Goal: Task Accomplishment & Management: Use online tool/utility

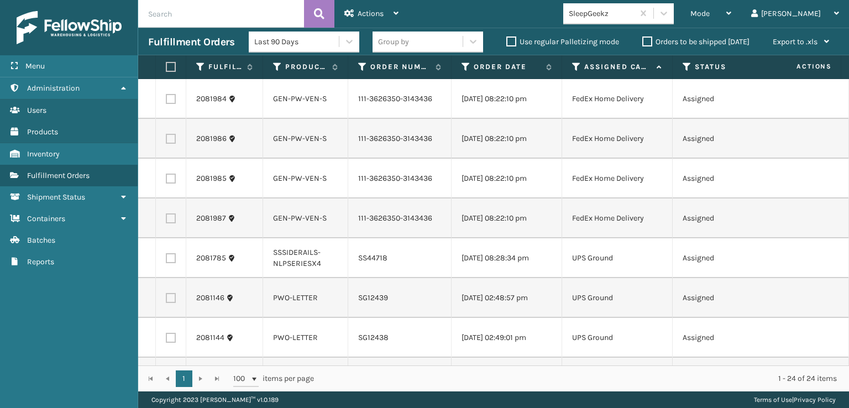
click at [172, 71] on label at bounding box center [169, 67] width 7 height 10
click at [166, 71] on input "checkbox" at bounding box center [166, 67] width 1 height 7
checkbox input "true"
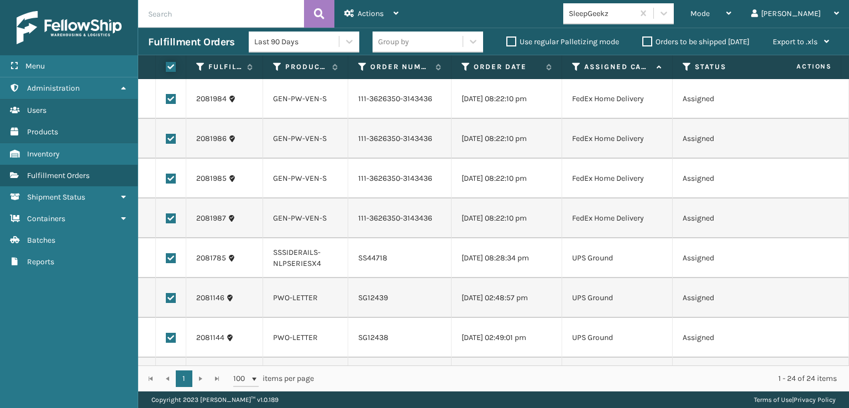
checkbox input "true"
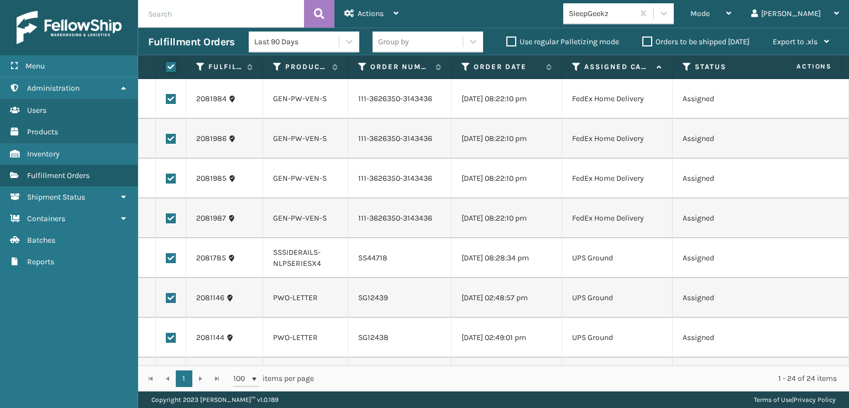
checkbox input "true"
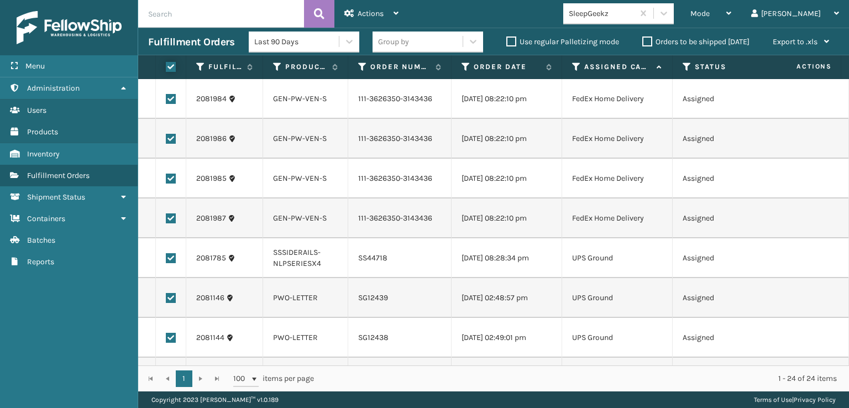
checkbox input "true"
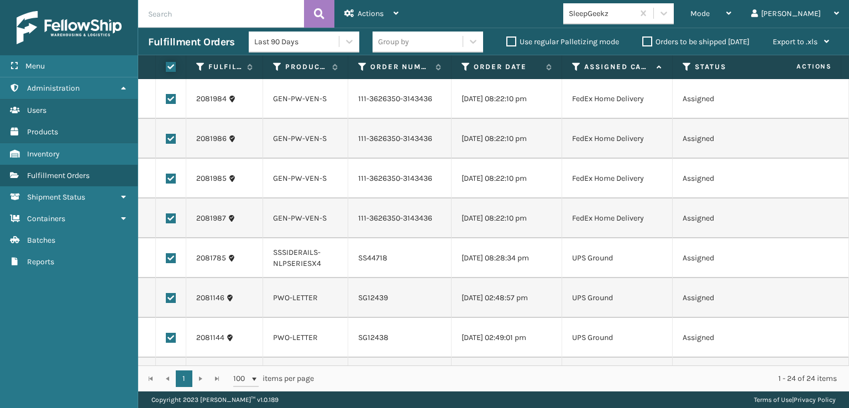
checkbox input "true"
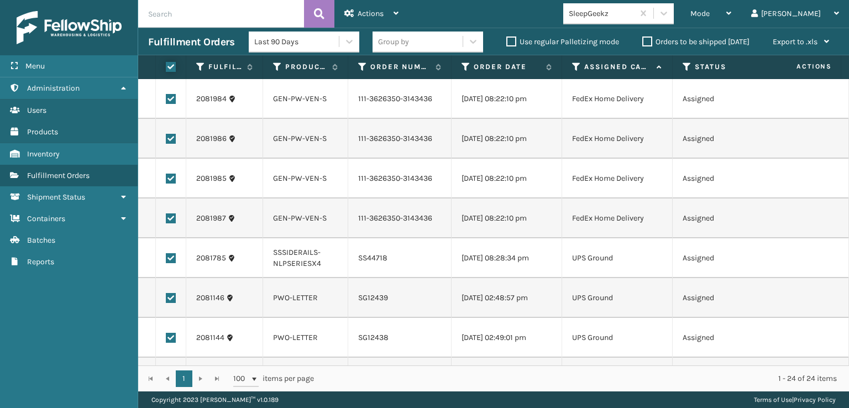
checkbox input "true"
click at [398, 17] on div "Actions Settings Remove All Filters Export Labels Create Picking Batch" at bounding box center [371, 14] width 74 height 28
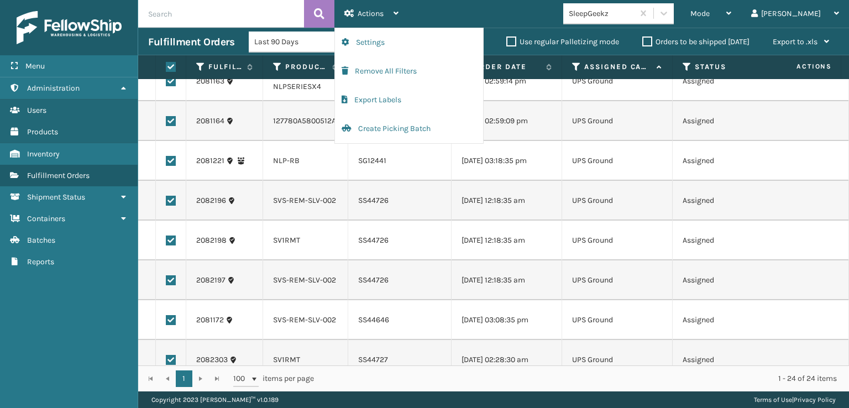
scroll to position [663, 0]
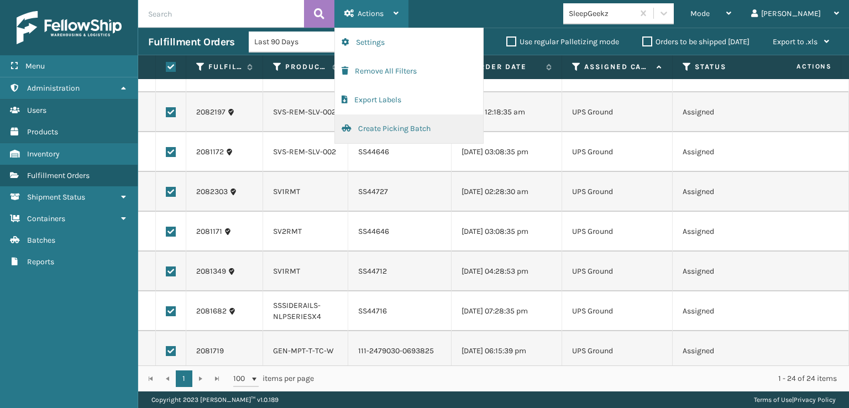
click at [402, 130] on button "Create Picking Batch" at bounding box center [409, 128] width 148 height 29
